Goal: Navigation & Orientation: Find specific page/section

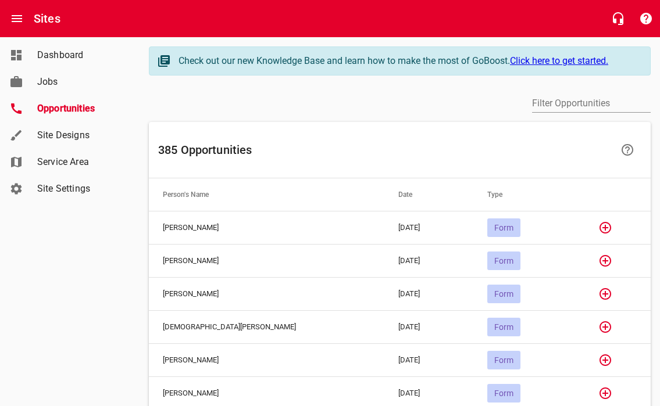
scroll to position [199, 0]
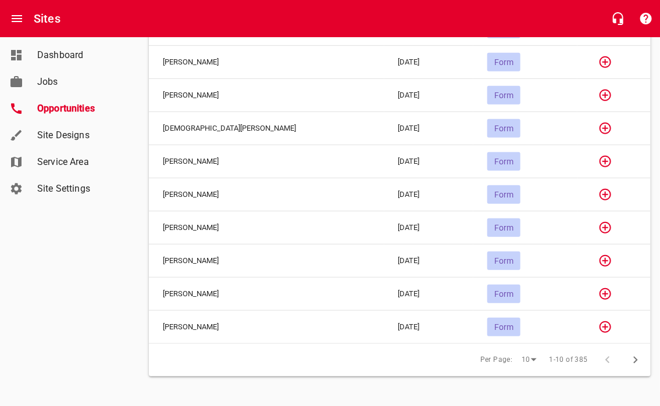
click at [632, 357] on icon "button" at bounding box center [635, 360] width 14 height 14
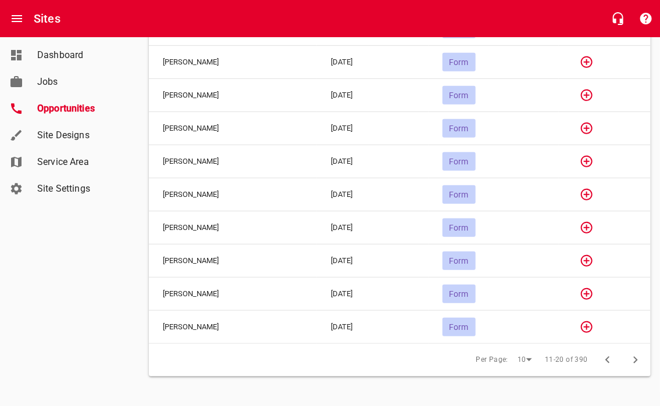
click at [632, 357] on icon "button" at bounding box center [635, 360] width 14 height 14
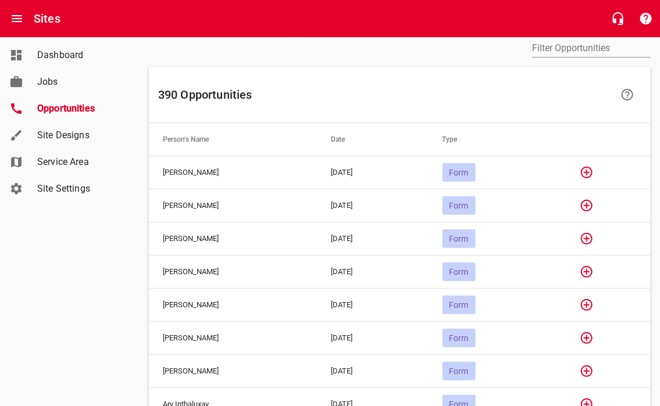
scroll to position [56, 0]
click at [592, 208] on icon "button" at bounding box center [587, 205] width 12 height 12
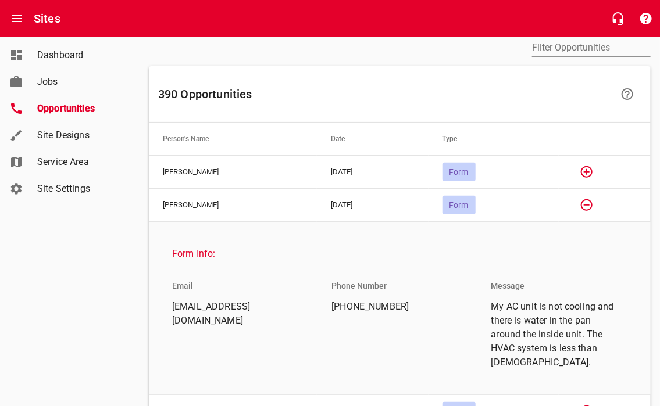
click at [59, 184] on span "Site Settings" at bounding box center [81, 189] width 88 height 14
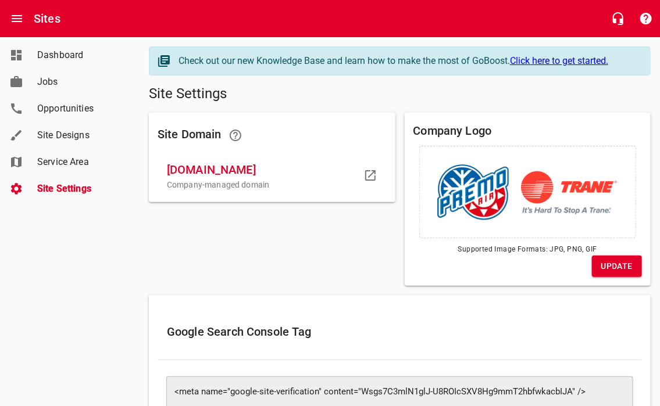
click at [66, 63] on link "Dashboard" at bounding box center [70, 55] width 140 height 27
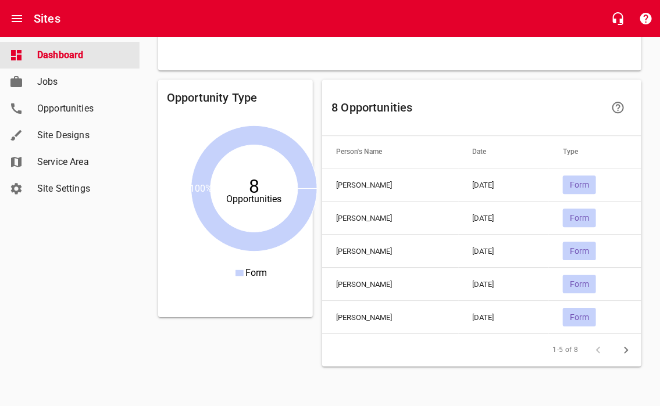
scroll to position [1156, 0]
click at [584, 188] on div "Form" at bounding box center [579, 185] width 33 height 19
click at [630, 353] on icon "button" at bounding box center [626, 351] width 14 height 14
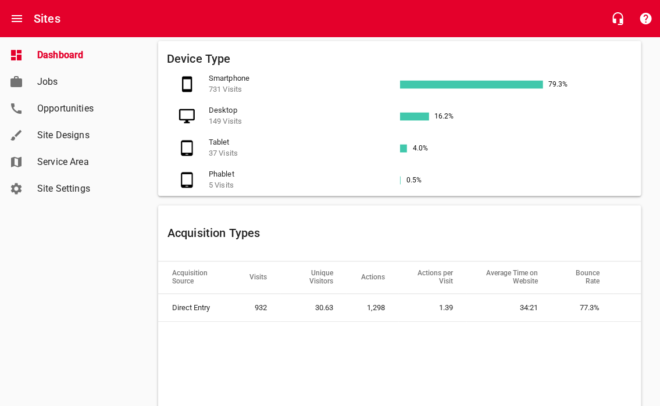
scroll to position [799, 0]
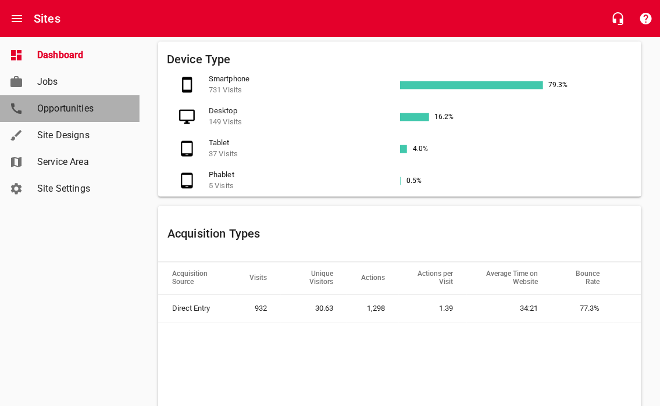
click at [91, 112] on span "Opportunities" at bounding box center [81, 109] width 88 height 14
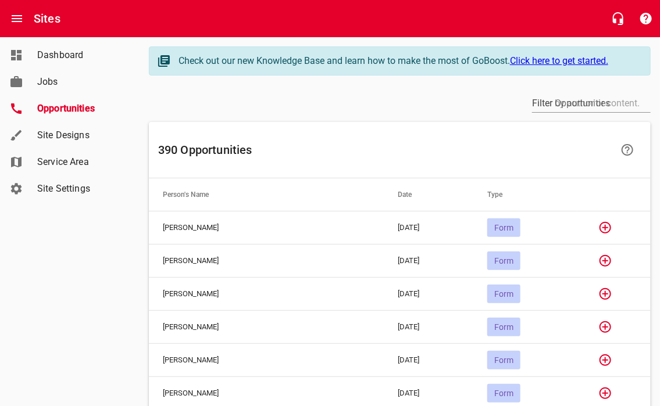
click at [539, 103] on input "text" at bounding box center [591, 103] width 119 height 19
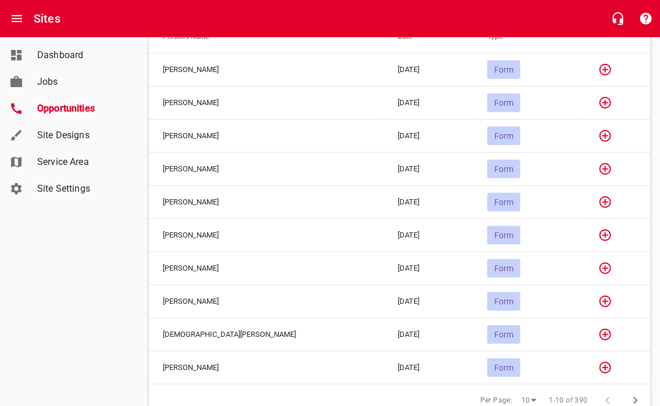
scroll to position [199, 0]
